Goal: Task Accomplishment & Management: Manage account settings

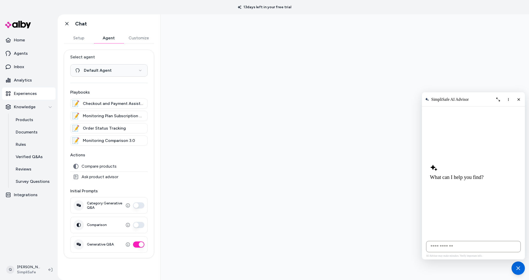
click at [147, 39] on button "Customize" at bounding box center [138, 38] width 31 height 10
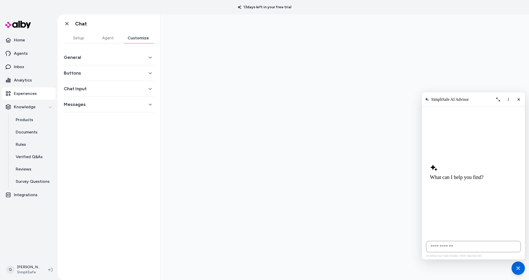
click at [123, 73] on button "Buttons" at bounding box center [109, 72] width 90 height 7
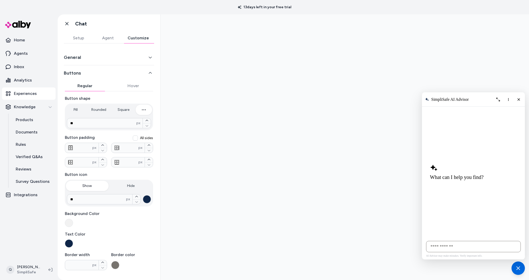
click at [110, 40] on button "Agent" at bounding box center [107, 38] width 29 height 10
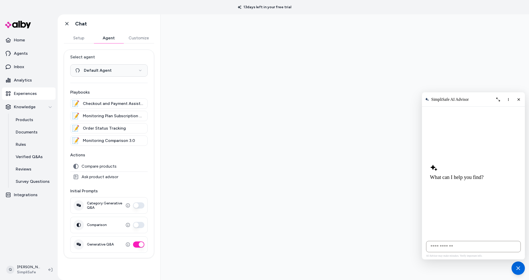
click at [85, 37] on button "Setup" at bounding box center [79, 38] width 30 height 10
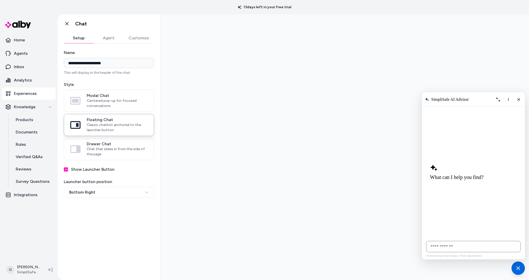
click at [90, 198] on div "**********" at bounding box center [109, 158] width 103 height 231
click at [94, 196] on html "**********" at bounding box center [264, 140] width 529 height 280
click at [99, 256] on html "**********" at bounding box center [264, 140] width 529 height 280
click at [113, 39] on button "Agent" at bounding box center [109, 38] width 30 height 10
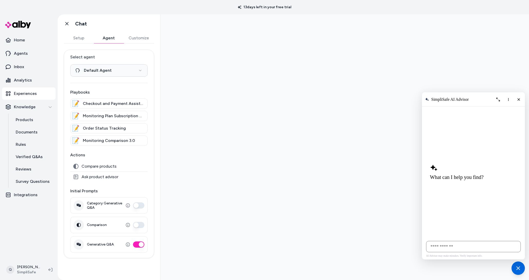
click at [129, 39] on button "Customize" at bounding box center [138, 38] width 31 height 10
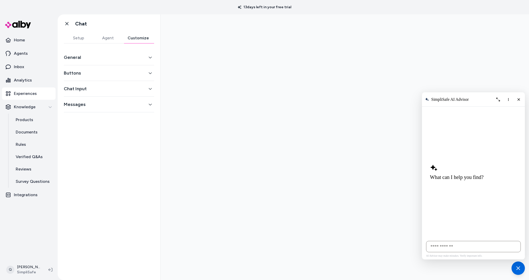
click at [113, 58] on button "General" at bounding box center [109, 57] width 90 height 7
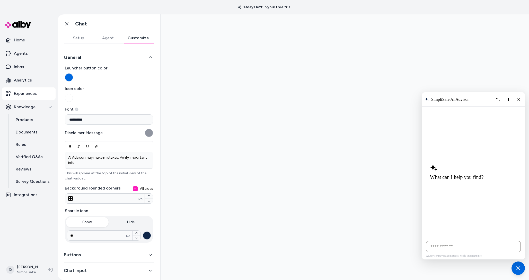
scroll to position [20, 0]
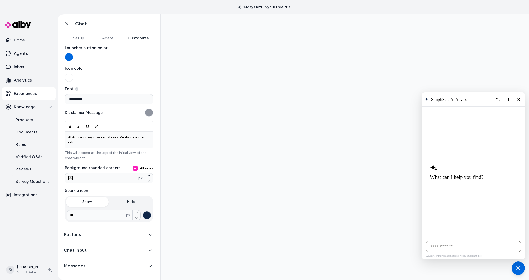
click at [92, 230] on div "Buttons" at bounding box center [109, 235] width 90 height 16
click at [90, 232] on button "Buttons" at bounding box center [109, 234] width 90 height 7
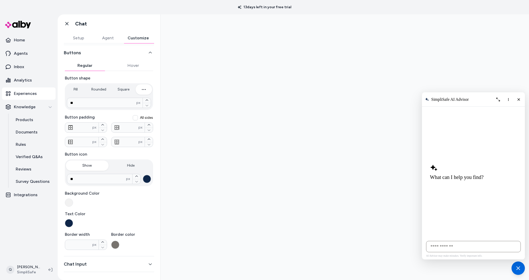
scroll to position [32, 0]
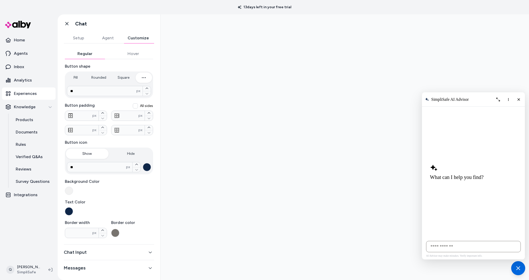
click at [518, 273] on div "Chat with our AI assistant" at bounding box center [518, 268] width 14 height 14
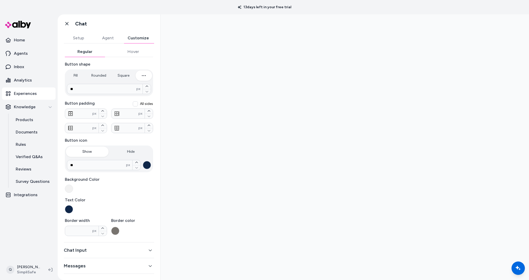
scroll to position [27, 0]
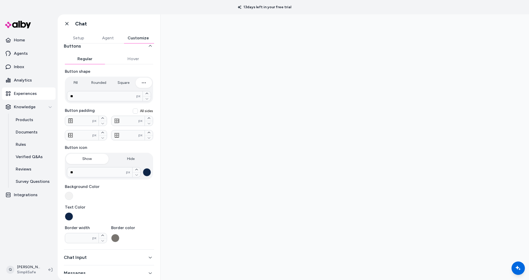
click at [108, 41] on button "Agent" at bounding box center [107, 38] width 29 height 10
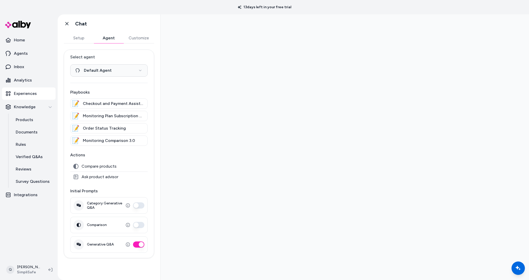
scroll to position [0, 0]
click at [78, 38] on button "Setup" at bounding box center [79, 38] width 30 height 10
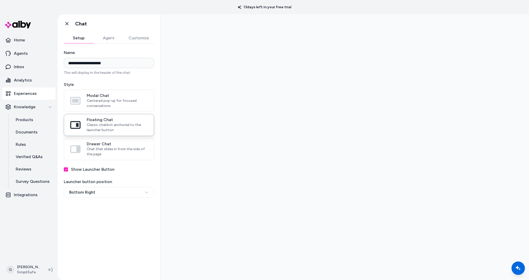
click at [66, 170] on button "Show Launcher Button" at bounding box center [66, 169] width 4 height 4
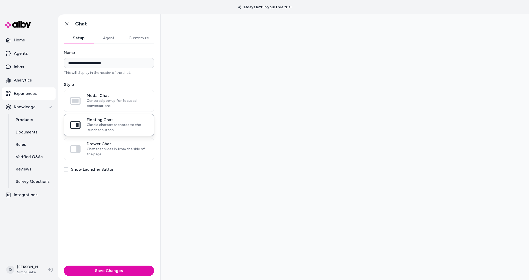
click at [66, 170] on button "Show Launcher Button" at bounding box center [66, 169] width 4 height 4
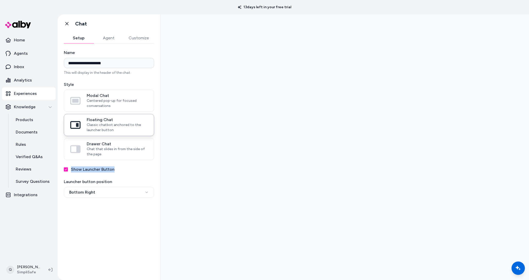
drag, startPoint x: 72, startPoint y: 169, endPoint x: 112, endPoint y: 170, distance: 40.7
click at [112, 170] on label "Show Launcher Button" at bounding box center [92, 169] width 43 height 6
copy label "Show Launcher Button"
click at [98, 171] on label "Show Launcher Button" at bounding box center [92, 169] width 43 height 6
click at [68, 171] on button "Show Launcher Button" at bounding box center [66, 169] width 4 height 4
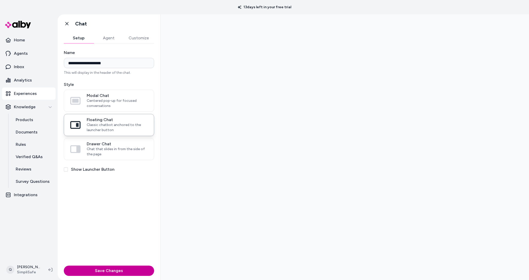
click at [113, 271] on button "Save Changes" at bounding box center [109, 271] width 90 height 10
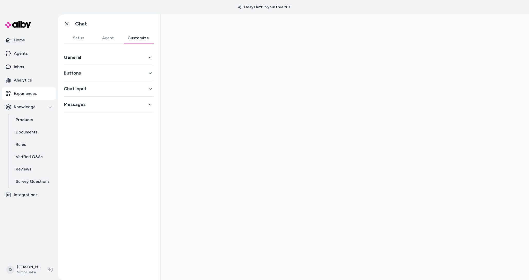
click at [137, 38] on button "Customize" at bounding box center [138, 38] width 32 height 10
click at [99, 76] on button "Buttons" at bounding box center [109, 72] width 90 height 7
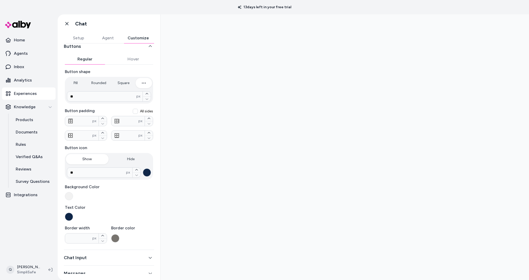
scroll to position [34, 0]
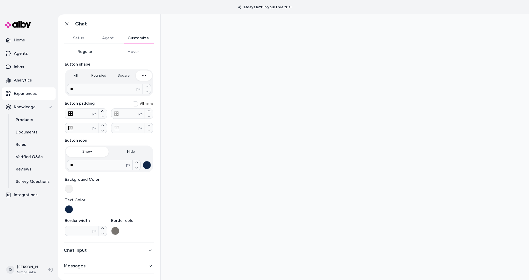
click at [85, 36] on button "Setup" at bounding box center [78, 38] width 29 height 10
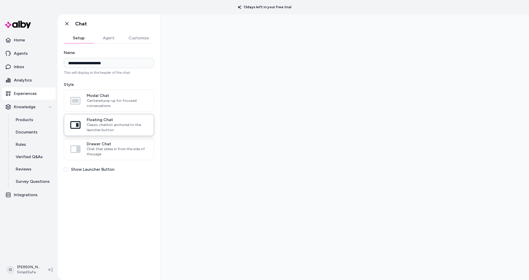
scroll to position [0, 0]
click at [103, 40] on button "Agent" at bounding box center [109, 38] width 30 height 10
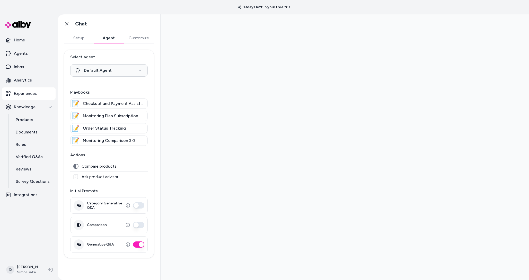
click at [137, 37] on button "Customize" at bounding box center [138, 38] width 31 height 10
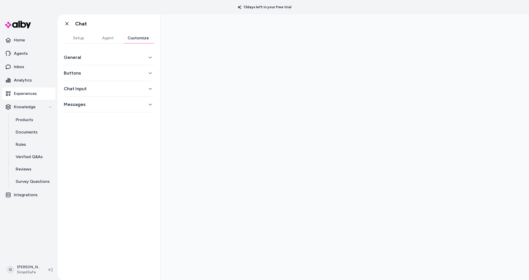
click at [118, 57] on button "General" at bounding box center [109, 57] width 90 height 7
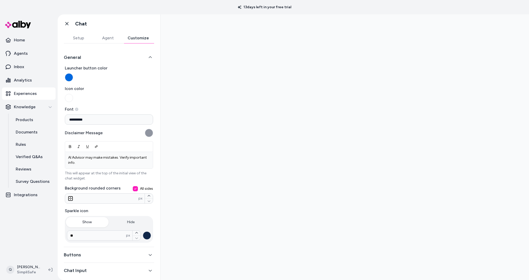
scroll to position [20, 0]
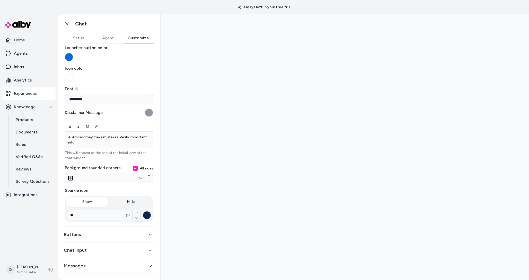
click at [81, 237] on button "Buttons" at bounding box center [109, 234] width 90 height 7
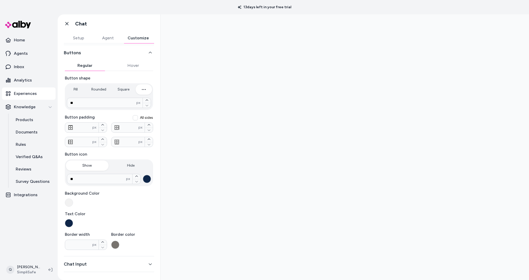
scroll to position [34, 0]
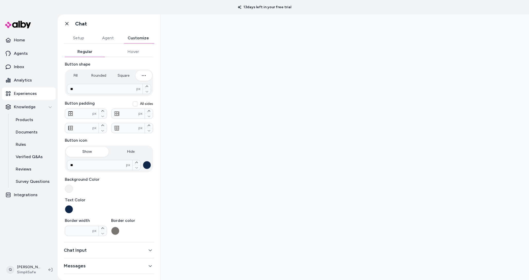
click at [93, 264] on button "Messages" at bounding box center [109, 265] width 90 height 7
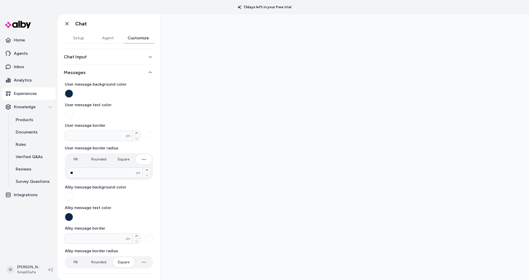
scroll to position [32, 0]
click at [109, 39] on button "Agent" at bounding box center [107, 38] width 29 height 10
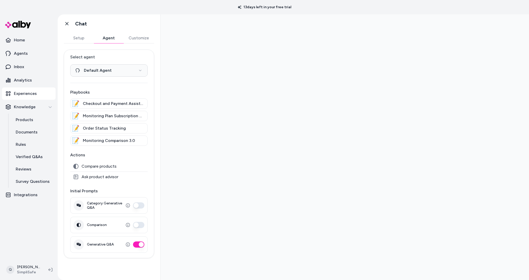
click at [81, 39] on button "Setup" at bounding box center [79, 38] width 30 height 10
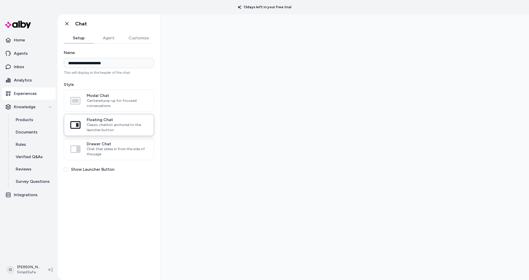
click at [84, 169] on label "Show Launcher Button" at bounding box center [92, 169] width 43 height 6
click at [68, 169] on button "Show Launcher Button" at bounding box center [66, 169] width 4 height 4
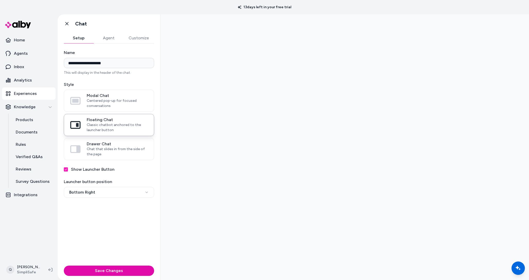
click at [139, 39] on button "Customize" at bounding box center [138, 38] width 31 height 10
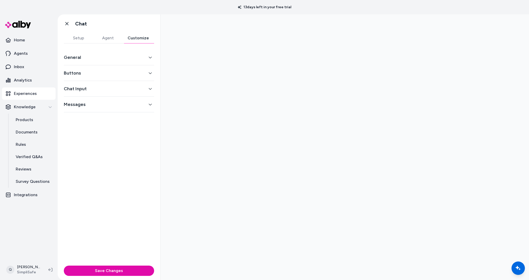
click at [125, 74] on button "Buttons" at bounding box center [109, 72] width 90 height 7
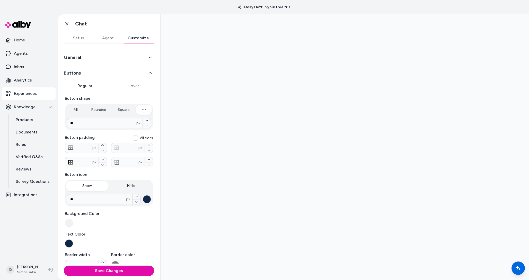
click at [128, 187] on button "Hide" at bounding box center [131, 186] width 43 height 10
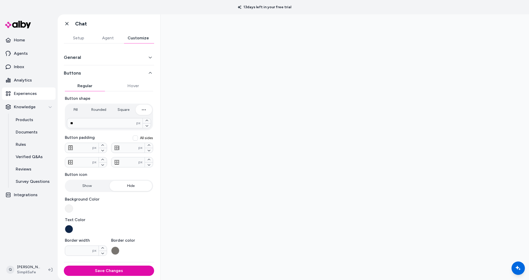
click at [93, 183] on button "Show" at bounding box center [87, 186] width 43 height 10
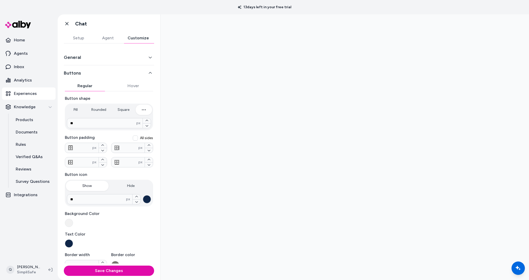
click at [126, 184] on button "Hide" at bounding box center [131, 186] width 43 height 10
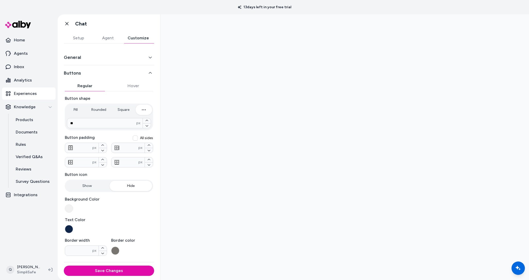
click at [84, 183] on button "Show" at bounding box center [87, 186] width 43 height 10
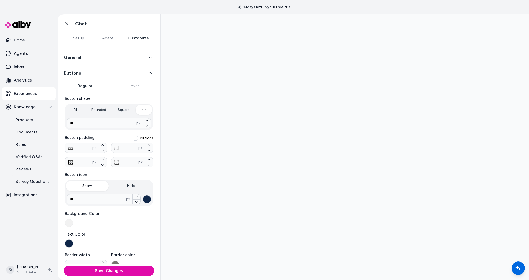
click at [110, 36] on button "Agent" at bounding box center [107, 38] width 29 height 10
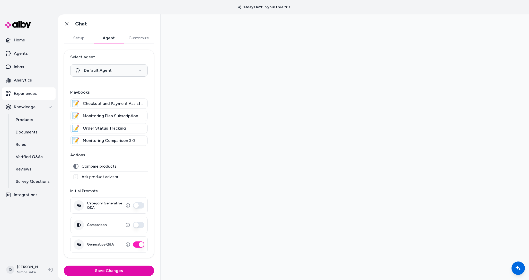
click at [83, 37] on button "Setup" at bounding box center [79, 38] width 30 height 10
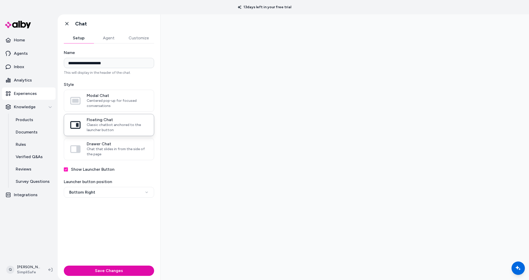
click at [103, 37] on button "Agent" at bounding box center [109, 38] width 30 height 10
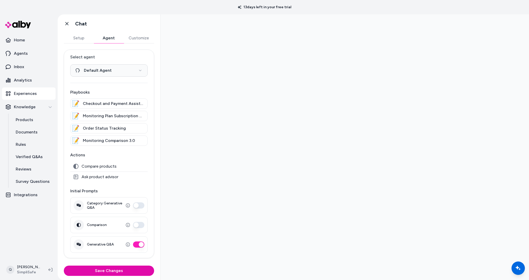
click at [137, 38] on button "Customize" at bounding box center [138, 38] width 31 height 10
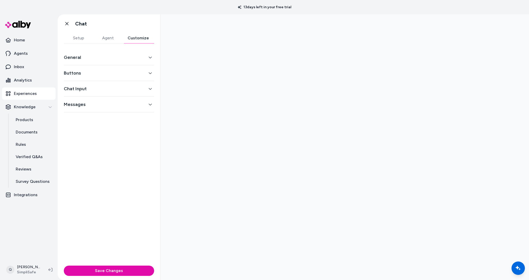
click at [101, 73] on button "Buttons" at bounding box center [109, 72] width 90 height 7
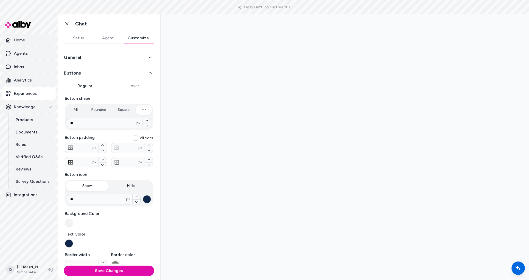
click at [175, 221] on div at bounding box center [345, 147] width 368 height 266
click at [85, 41] on button "Setup" at bounding box center [78, 38] width 29 height 10
